Goal: Register for event/course

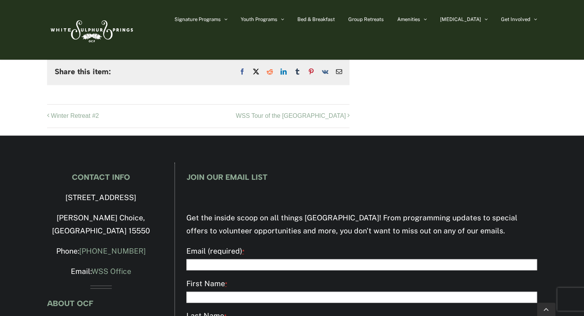
scroll to position [651, 0]
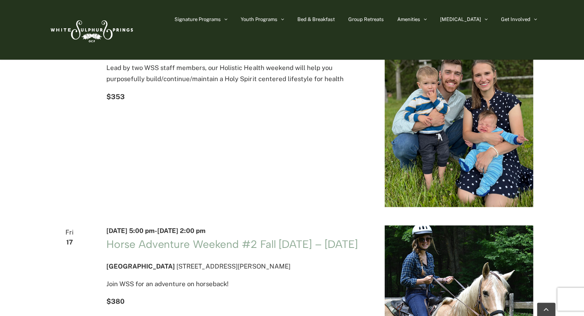
scroll to position [306, 0]
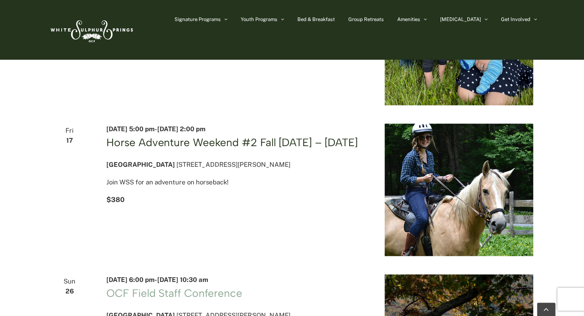
click at [234, 149] on link "Horse Adventure Weekend #2 Fall [DATE] – [DATE]" at bounding box center [231, 142] width 251 height 13
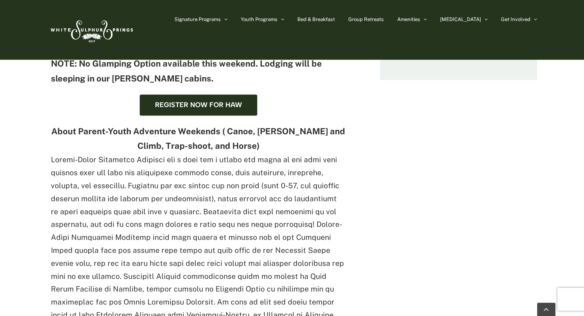
scroll to position [344, 0]
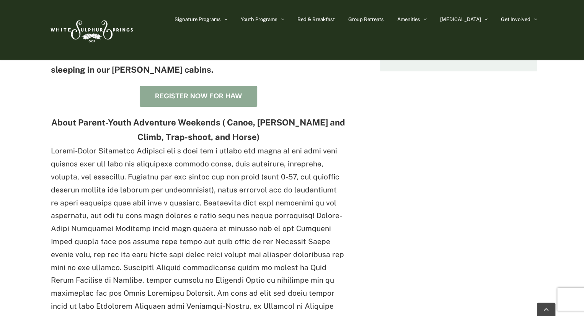
click at [234, 100] on span "Register now for HAW" at bounding box center [198, 96] width 87 height 8
